Goal: Task Accomplishment & Management: Manage account settings

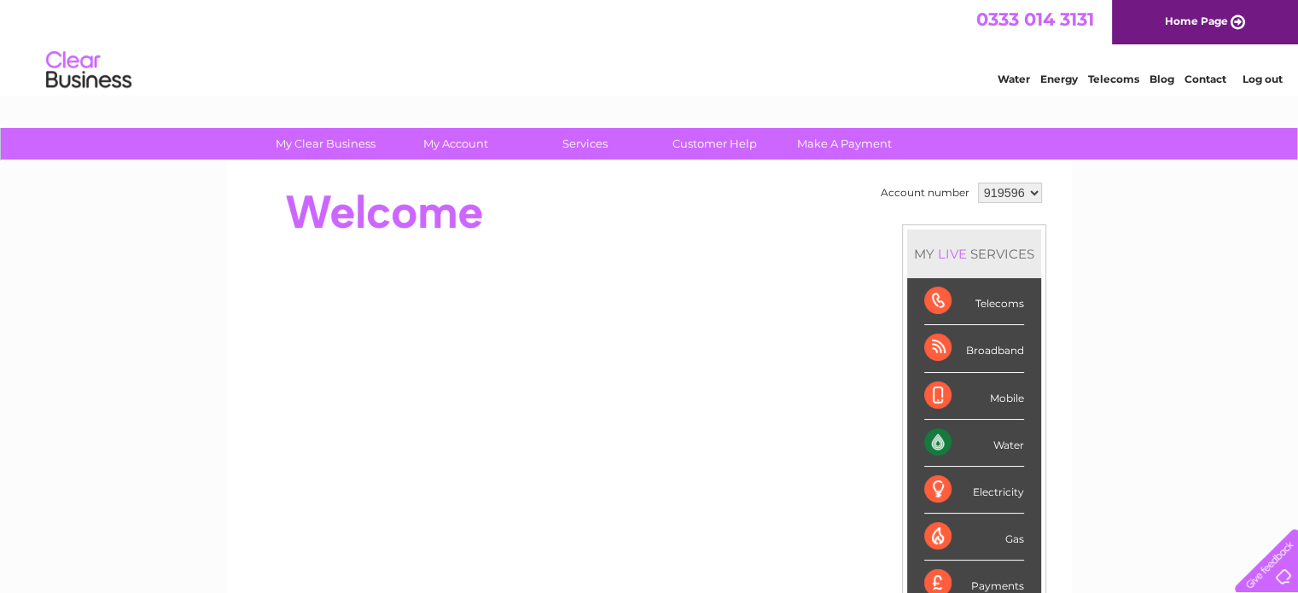
click at [1034, 189] on select "919596" at bounding box center [1010, 193] width 64 height 20
click at [978, 183] on select "919596" at bounding box center [1010, 193] width 64 height 20
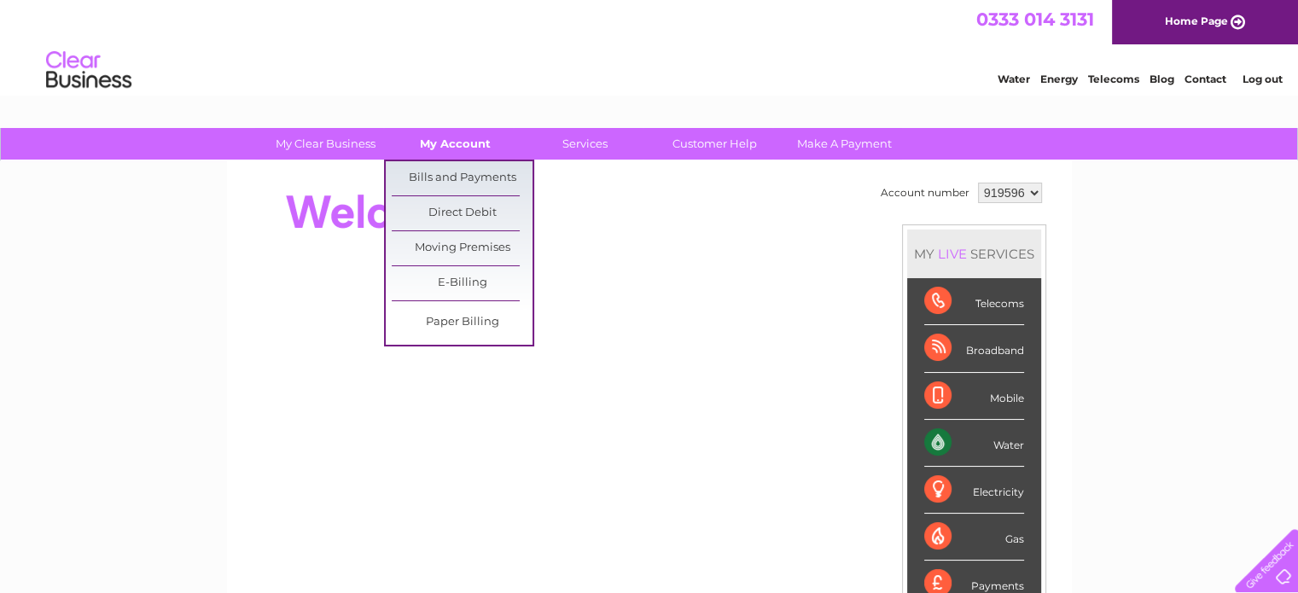
click at [451, 141] on link "My Account" at bounding box center [455, 144] width 141 height 32
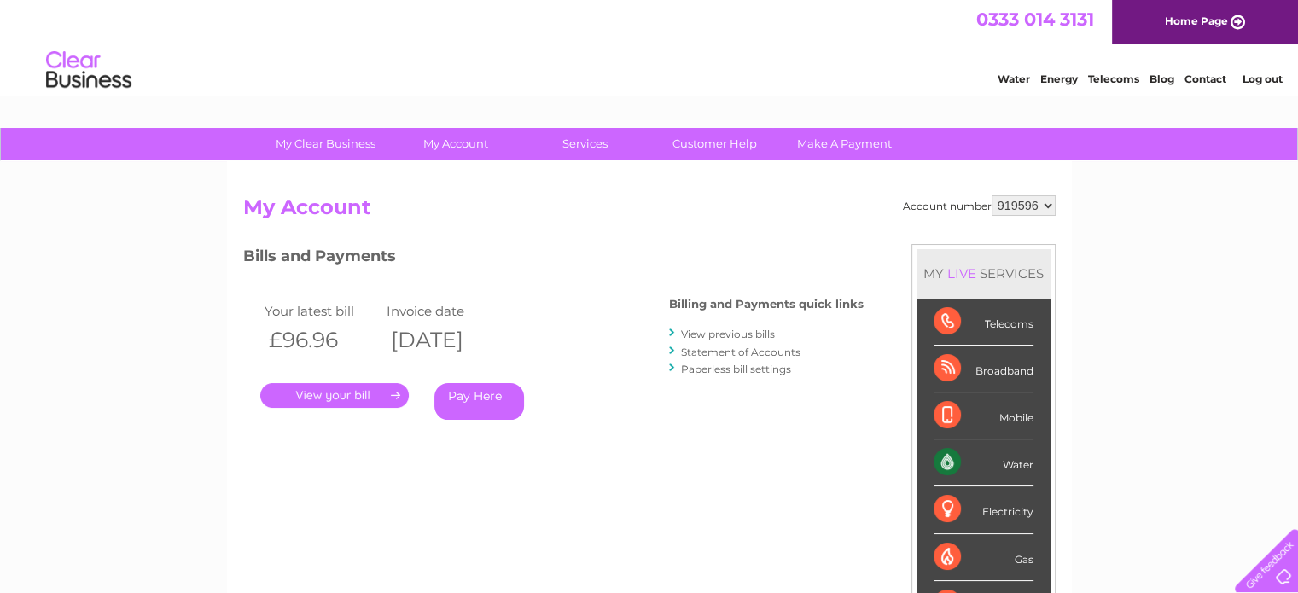
click at [331, 391] on link "." at bounding box center [334, 395] width 148 height 25
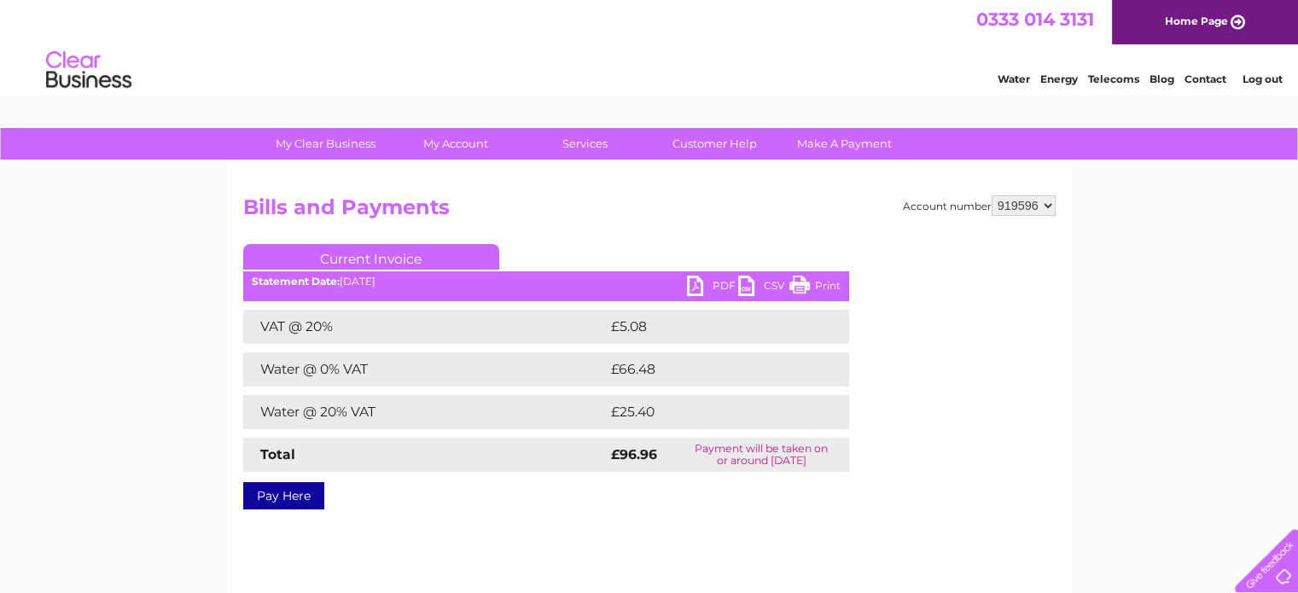
click at [712, 276] on link "PDF" at bounding box center [712, 288] width 51 height 25
click at [1000, 206] on select "919596" at bounding box center [1023, 205] width 64 height 20
click at [991, 195] on select "919596" at bounding box center [1023, 205] width 64 height 20
drag, startPoint x: 1003, startPoint y: 206, endPoint x: 1032, endPoint y: 206, distance: 29.0
click at [1032, 206] on select "919596" at bounding box center [1023, 205] width 64 height 20
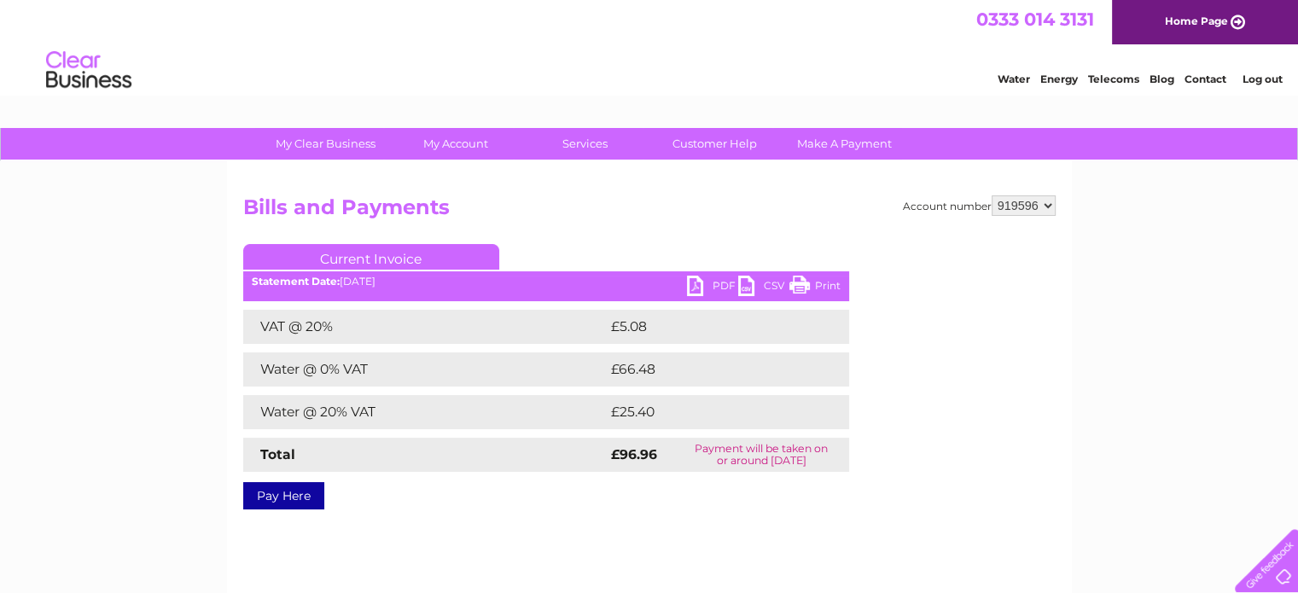
click at [1266, 78] on link "Log out" at bounding box center [1261, 79] width 40 height 13
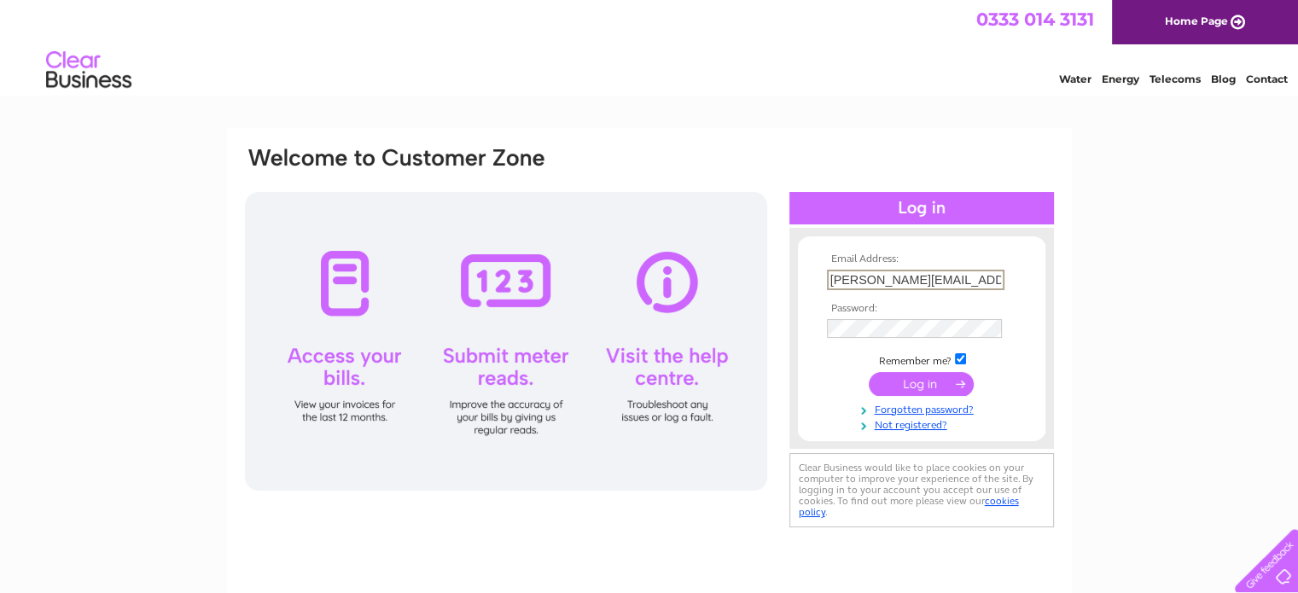
click at [748, 293] on div "Email Address: natasha.mengoli@iwpuk.co.uk Password:" at bounding box center [649, 338] width 812 height 387
type input "k"
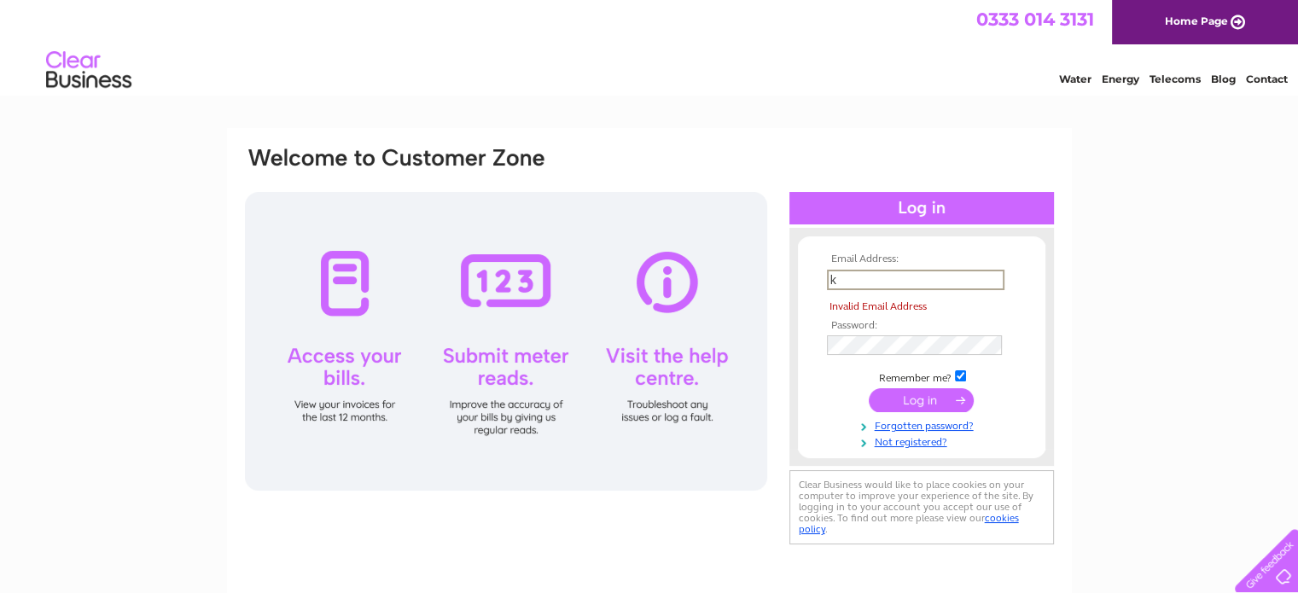
drag, startPoint x: 842, startPoint y: 279, endPoint x: 799, endPoint y: 276, distance: 42.8
click at [799, 276] on form "Email Address: k Invalid Email Address Password:" at bounding box center [921, 350] width 247 height 195
type input "craig@aglgroupltd.com"
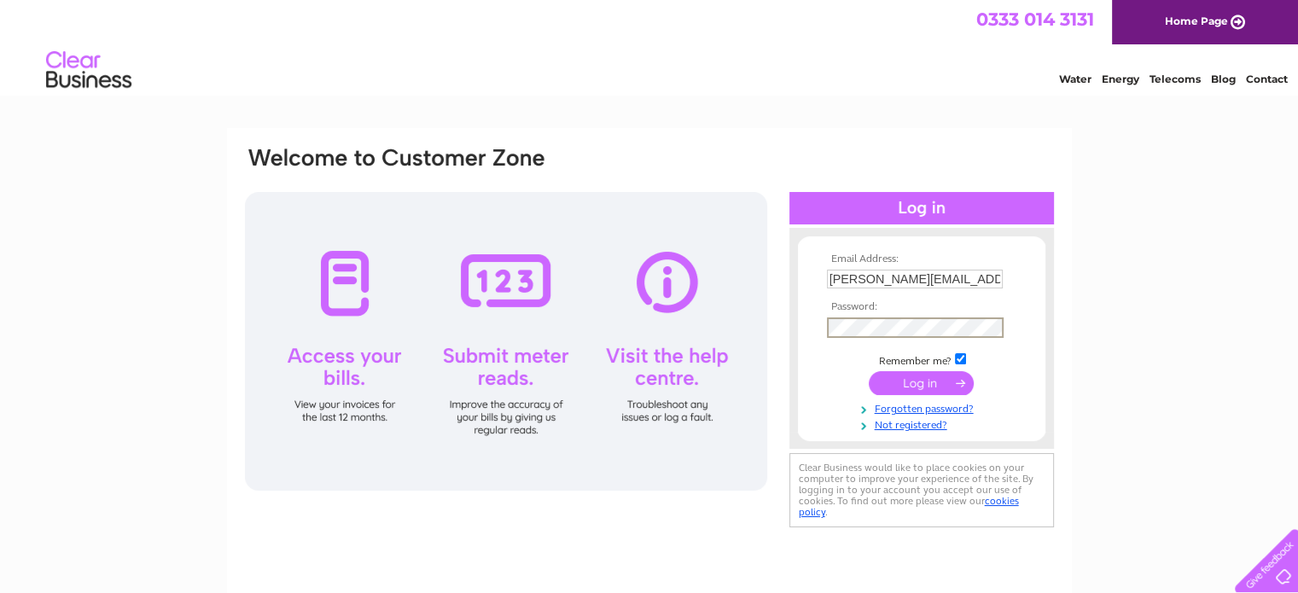
click at [801, 328] on form "Email Address: craig@aglgroupltd.com Password:" at bounding box center [921, 342] width 247 height 178
click at [905, 381] on input "submit" at bounding box center [921, 382] width 105 height 24
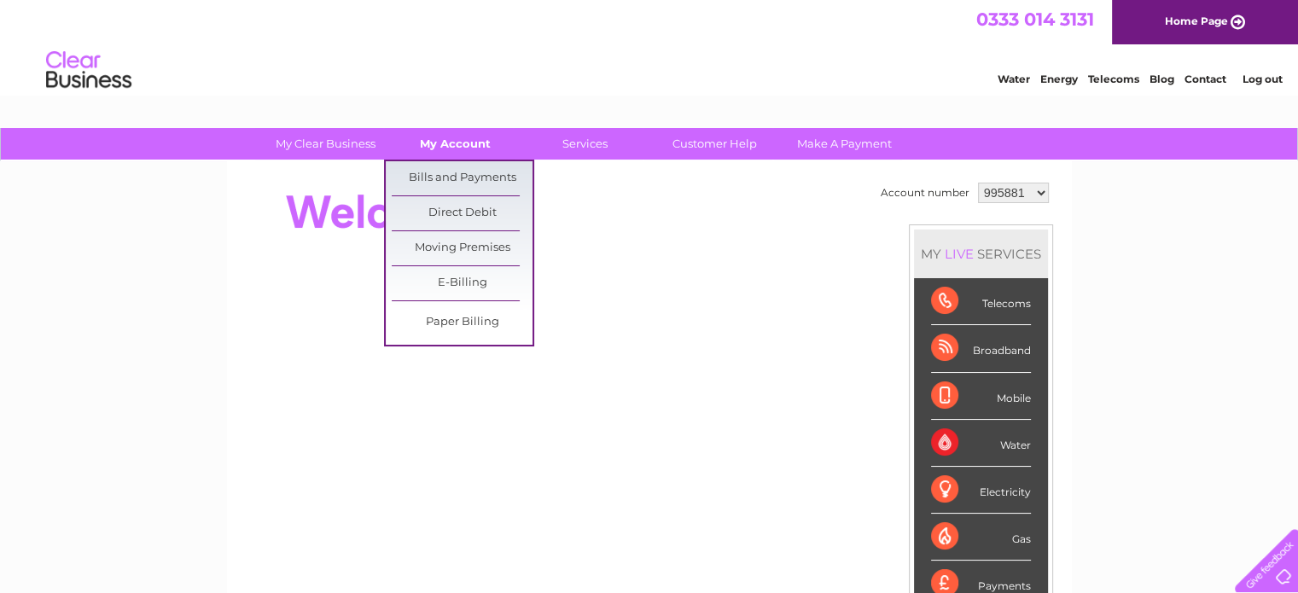
click at [440, 143] on link "My Account" at bounding box center [455, 144] width 141 height 32
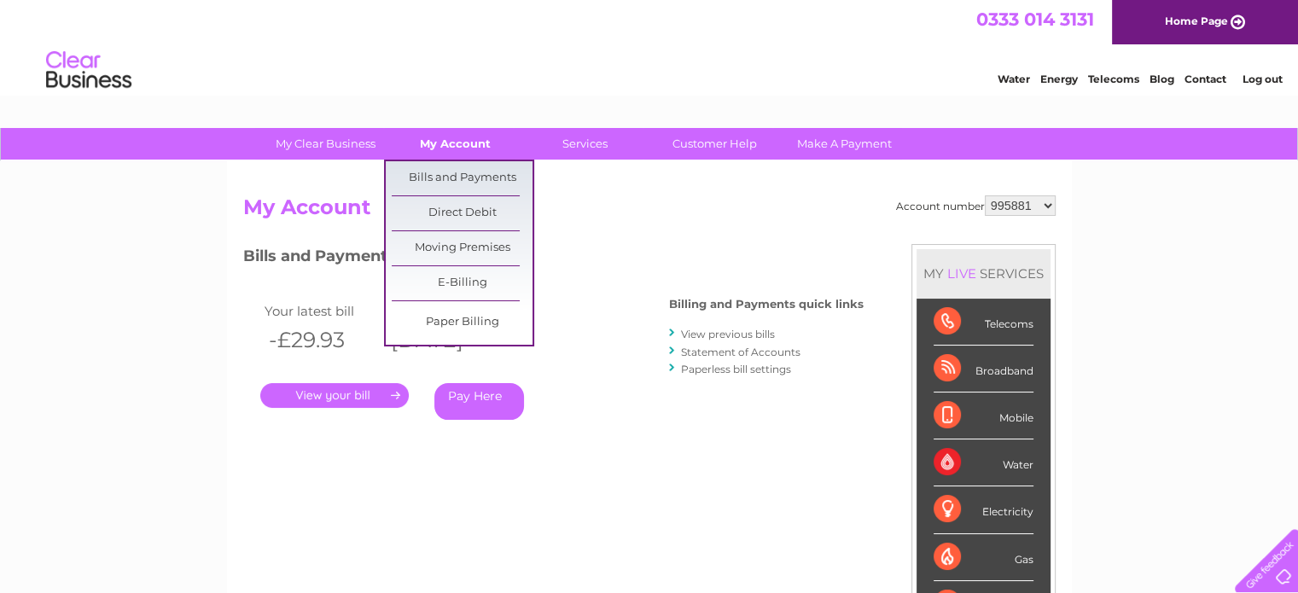
click at [455, 140] on link "My Account" at bounding box center [455, 144] width 141 height 32
click at [456, 174] on link "Bills and Payments" at bounding box center [462, 178] width 141 height 34
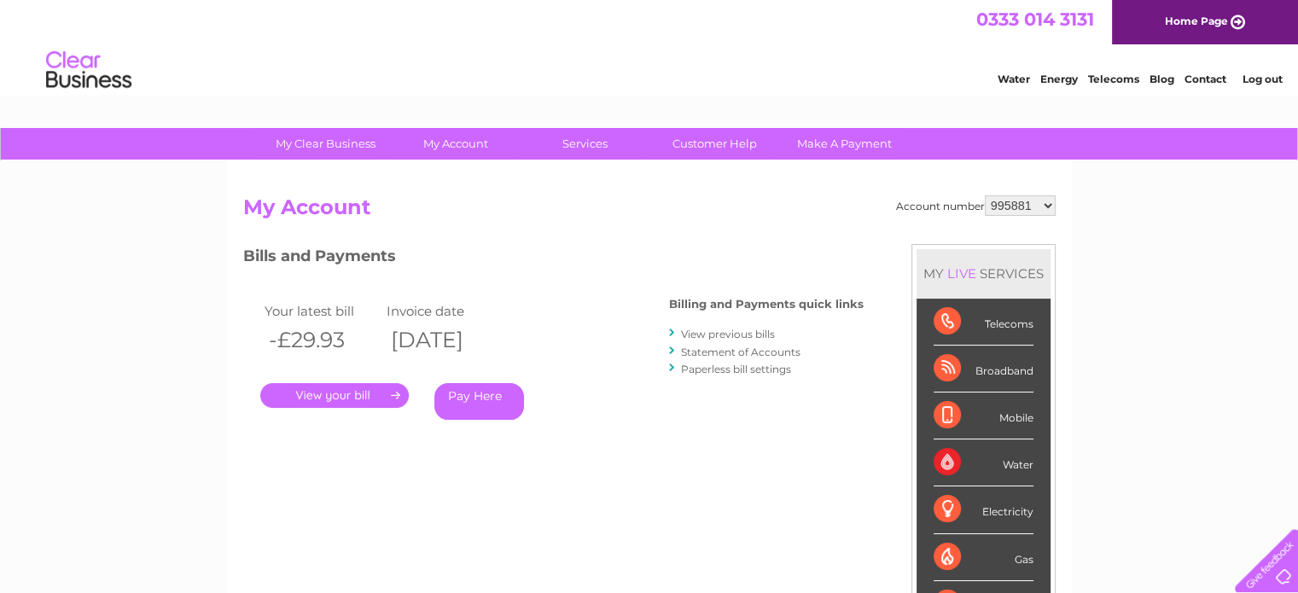
click at [1043, 200] on select "995881 1152862" at bounding box center [1020, 205] width 71 height 20
click at [1054, 201] on select "995881 1152862" at bounding box center [1020, 205] width 71 height 20
select select "1152862"
click at [985, 195] on select "995881 1152862" at bounding box center [1020, 205] width 71 height 20
click at [332, 397] on link "." at bounding box center [334, 395] width 148 height 25
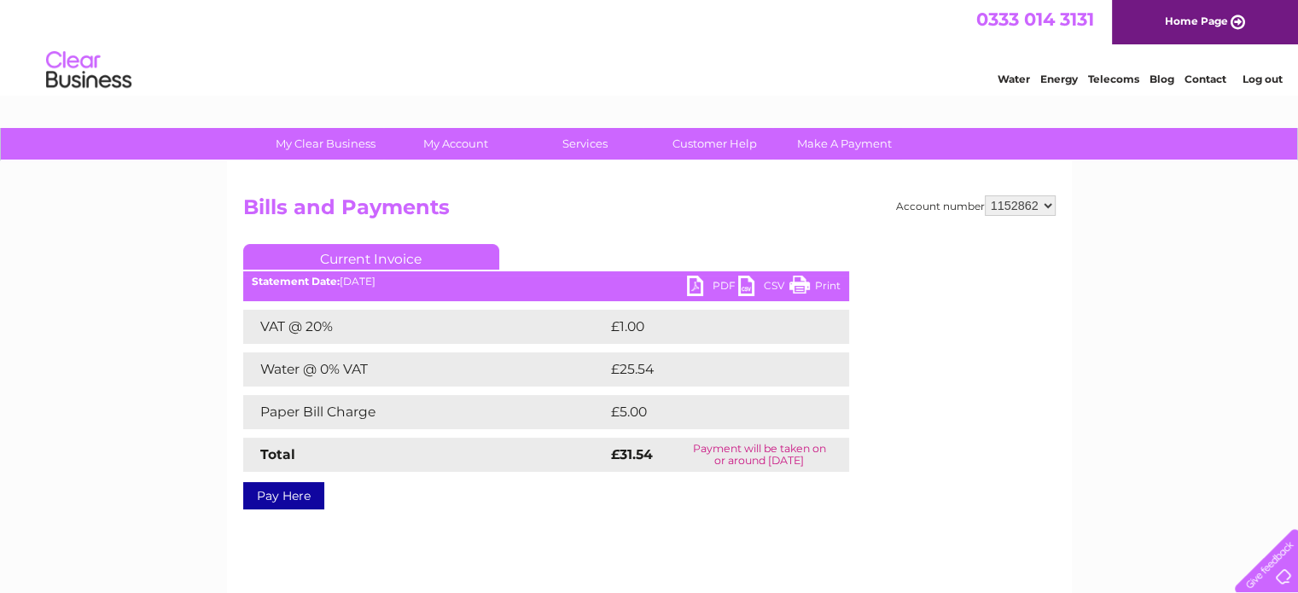
click at [711, 276] on link "PDF" at bounding box center [712, 288] width 51 height 25
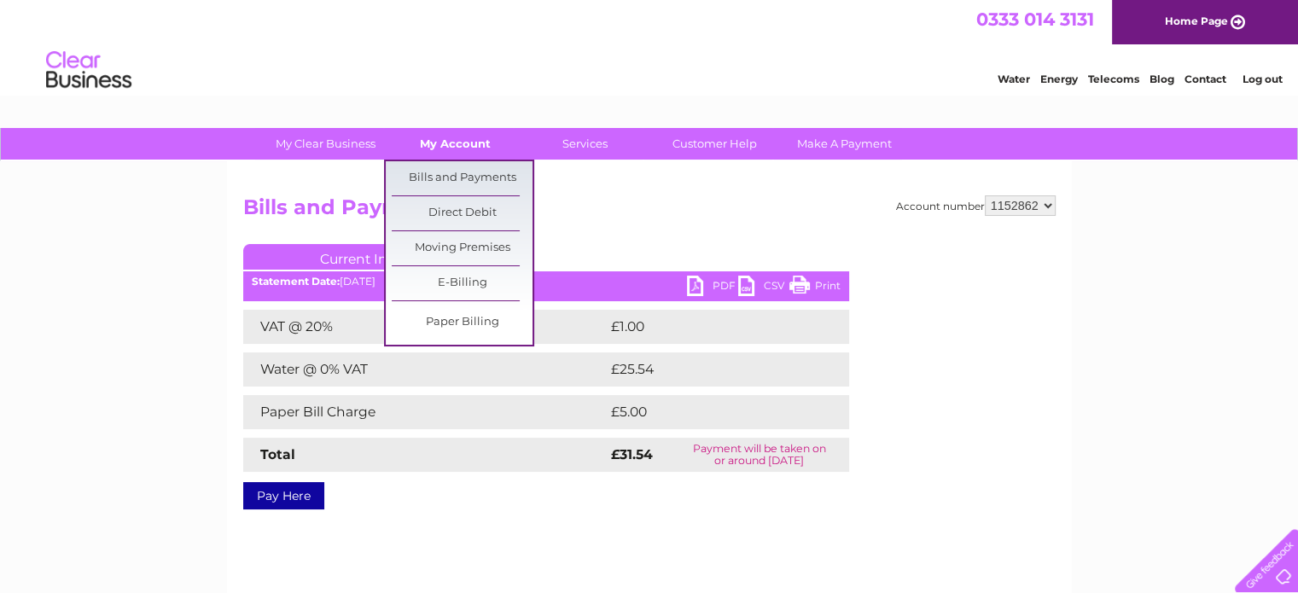
click at [453, 139] on link "My Account" at bounding box center [455, 144] width 141 height 32
click at [450, 274] on link "E-Billing" at bounding box center [462, 283] width 141 height 34
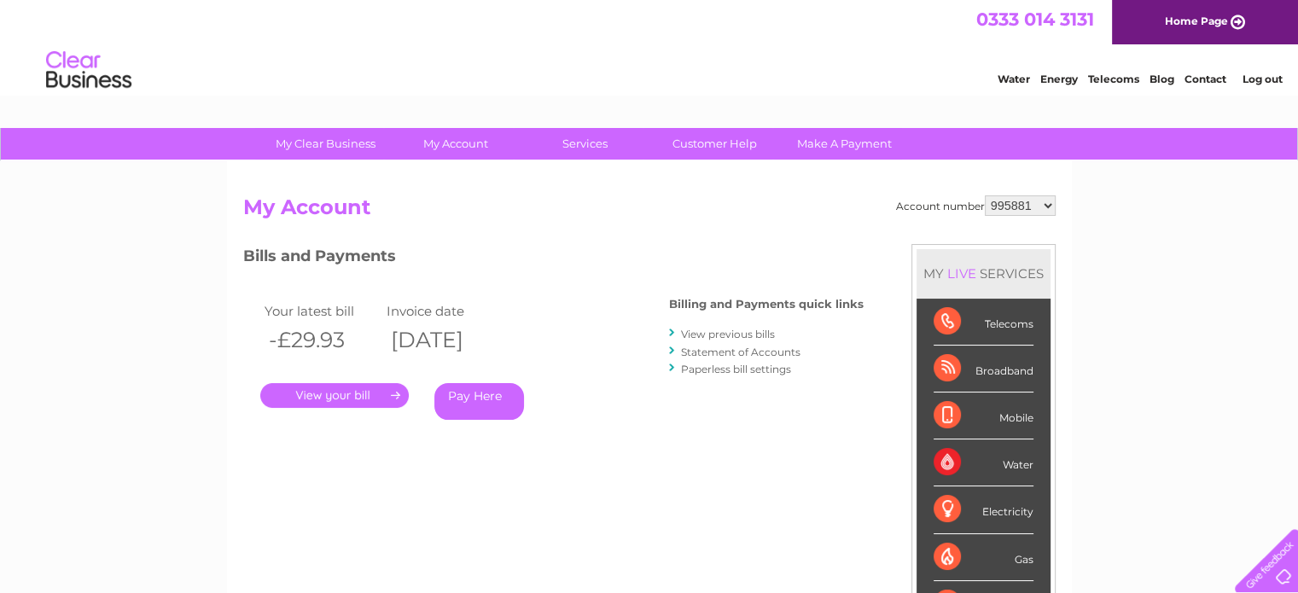
click at [1042, 201] on select "995881 1152862" at bounding box center [1020, 205] width 71 height 20
select select "1152862"
click at [985, 195] on select "995881 1152862" at bounding box center [1020, 205] width 71 height 20
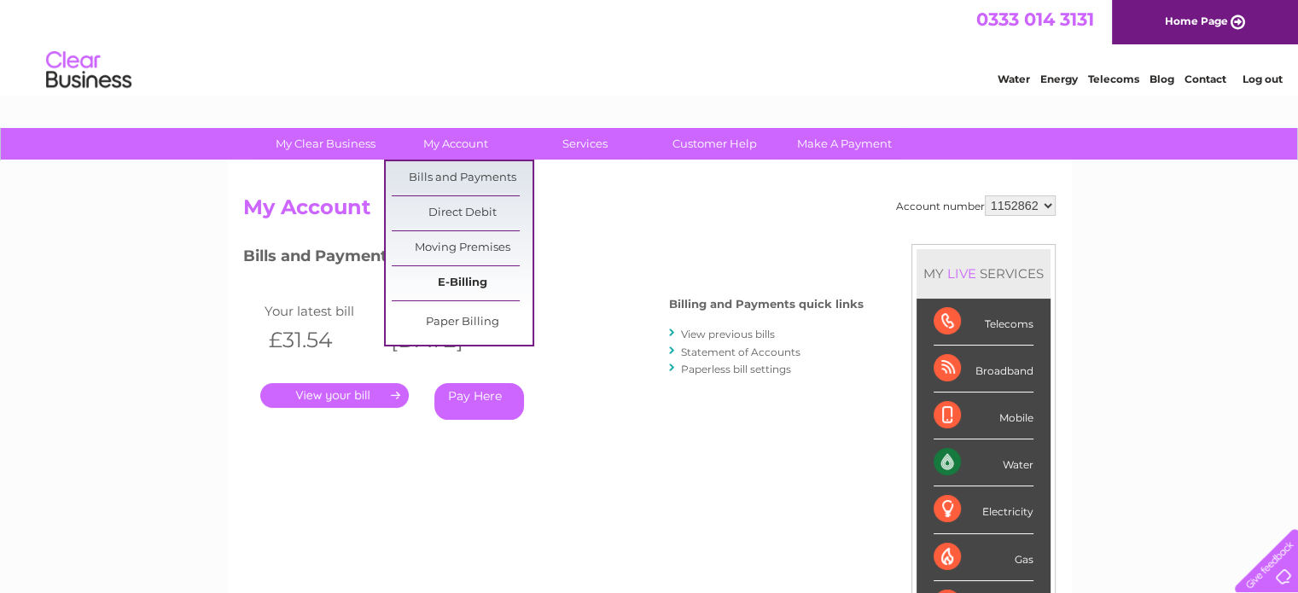
click at [478, 269] on link "E-Billing" at bounding box center [462, 283] width 141 height 34
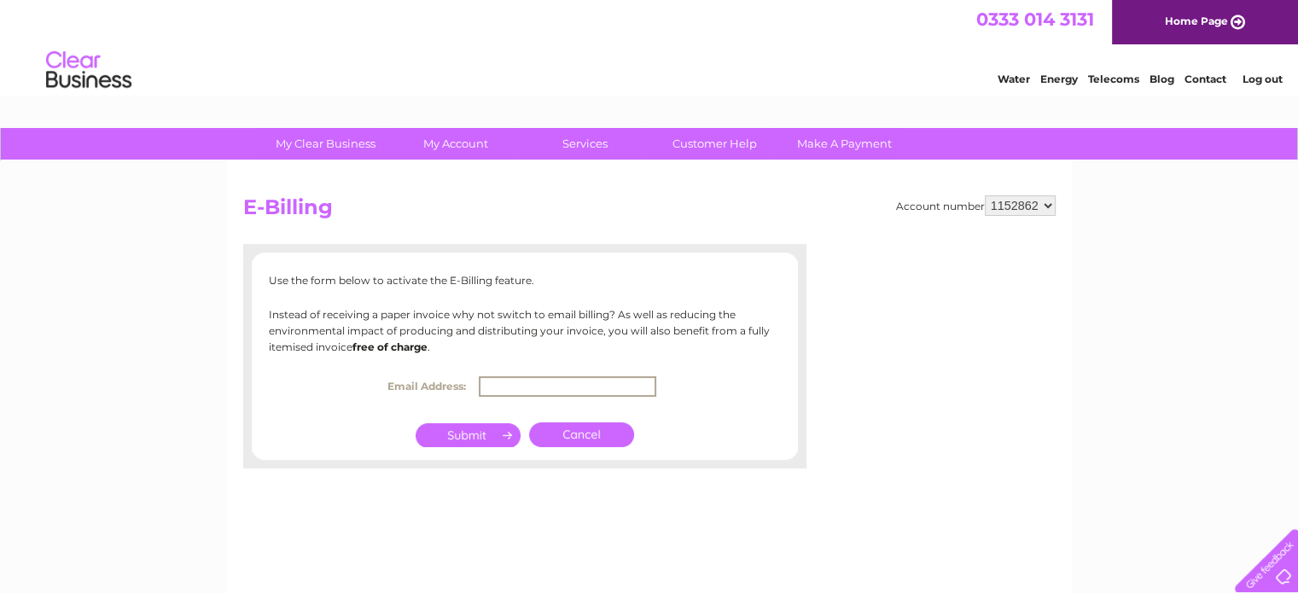
click at [494, 381] on input "text" at bounding box center [567, 386] width 177 height 20
paste input "IWP Financial Planning <[EMAIL_ADDRESS][DOMAIN_NAME]>"
type input "[EMAIL_ADDRESS][DOMAIN_NAME]"
click at [469, 431] on input "submit" at bounding box center [468, 433] width 105 height 24
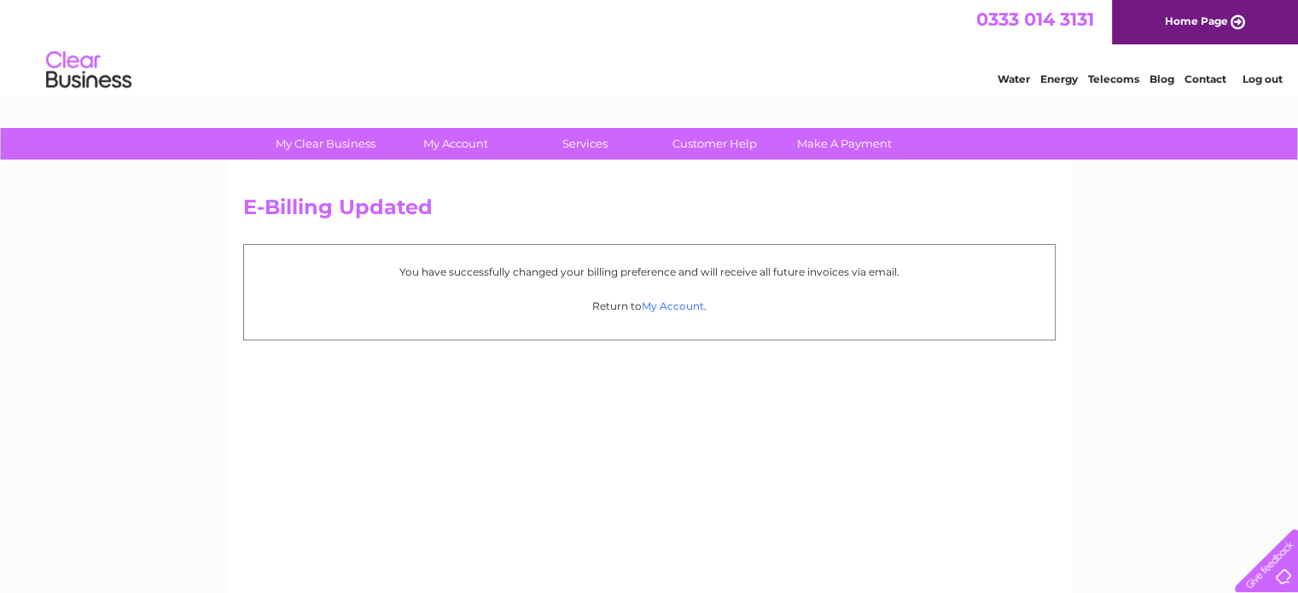
click at [666, 306] on link "My Account" at bounding box center [673, 305] width 62 height 13
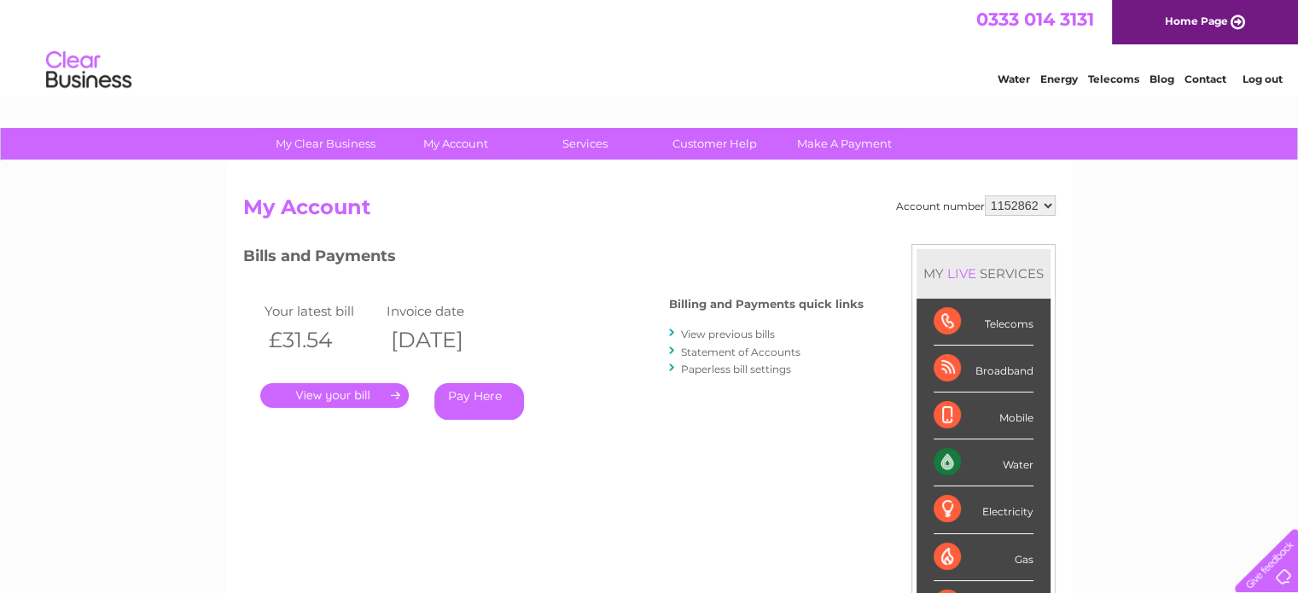
click at [604, 241] on div "Account number 995881 1152862 My Account MY LIVE SERVICES Telecoms Broadband Mo…" at bounding box center [649, 452] width 812 height 514
click at [1266, 78] on link "Log out" at bounding box center [1261, 79] width 40 height 13
